Goal: Find contact information: Obtain details needed to contact an individual or organization

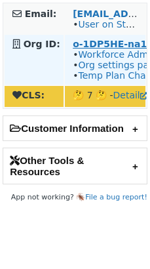
click at [99, 42] on strong "o-1DP5HE-na1" at bounding box center [110, 44] width 74 height 10
click at [112, 45] on strong "o-1DP5HE-na1" at bounding box center [110, 44] width 74 height 10
click at [111, 45] on strong "o-1DP5HE-na1" at bounding box center [110, 44] width 74 height 10
